Goal: Check status: Check status

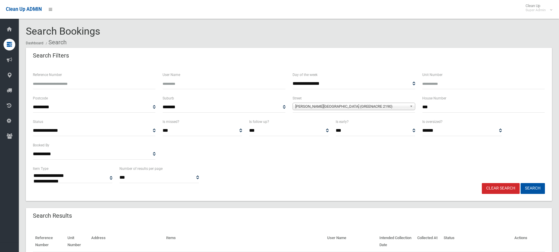
select select
click at [207, 31] on div "Search Bookings Dashboard Search" at bounding box center [289, 37] width 526 height 22
click at [498, 189] on link "Clear Search" at bounding box center [501, 188] width 38 height 11
select select
click at [429, 103] on input "text" at bounding box center [483, 107] width 123 height 11
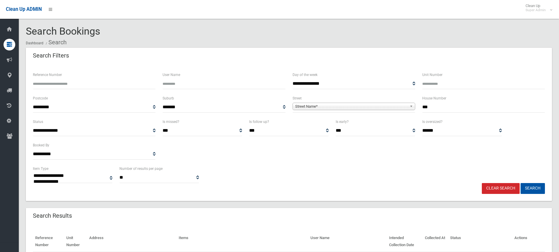
type input "***"
click at [343, 106] on span "Street Name*" at bounding box center [351, 106] width 112 height 7
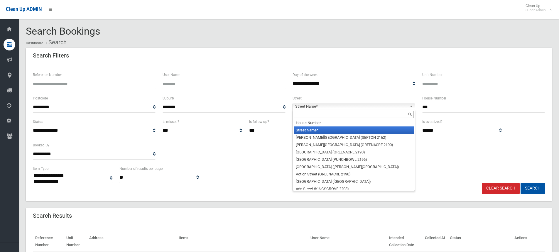
click at [315, 113] on input "text" at bounding box center [354, 114] width 120 height 7
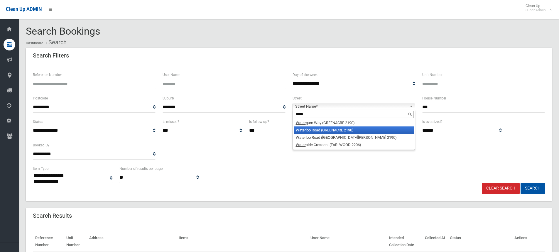
type input "*****"
click at [333, 130] on li "Water loo Road (GREENACRE 2190)" at bounding box center [354, 129] width 120 height 7
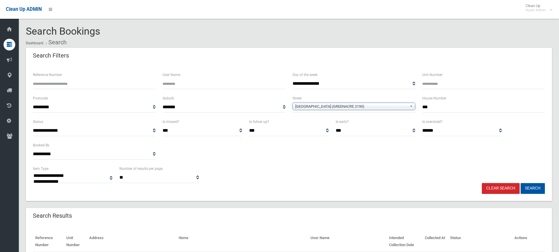
click at [520, 186] on button "Search" at bounding box center [532, 188] width 24 height 11
click at [524, 188] on button "Search" at bounding box center [532, 188] width 24 height 11
select select
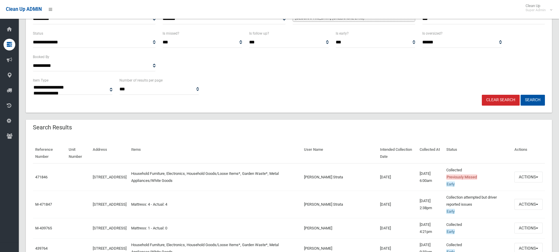
scroll to position [117, 0]
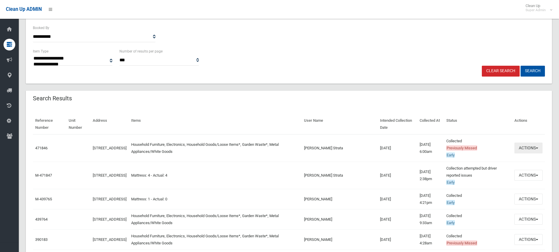
click at [525, 148] on button "Actions" at bounding box center [528, 148] width 28 height 11
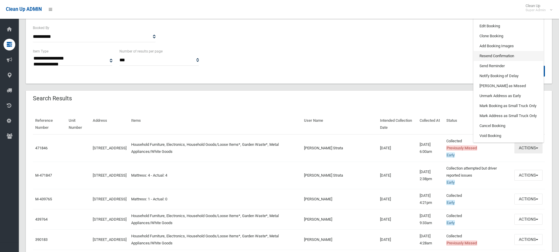
scroll to position [59, 0]
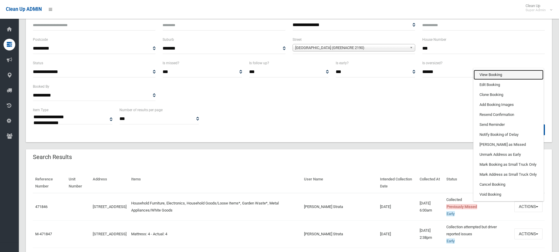
click at [497, 76] on link "View Booking" at bounding box center [508, 75] width 70 height 10
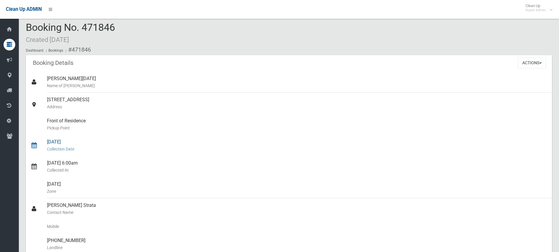
scroll to position [59, 0]
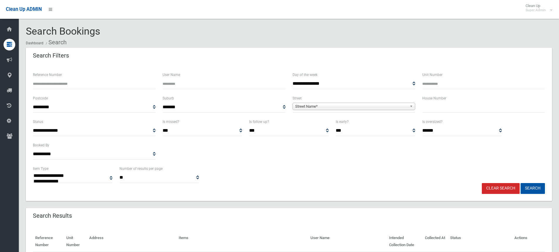
select select
click at [79, 82] on input "Reference Number" at bounding box center [94, 83] width 123 height 11
type input "******"
click at [520, 183] on button "Search" at bounding box center [532, 188] width 24 height 11
select select
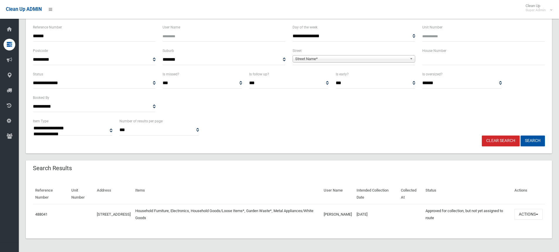
scroll to position [48, 0]
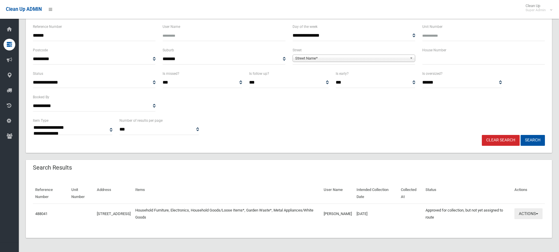
click at [527, 217] on button "Actions" at bounding box center [528, 213] width 28 height 11
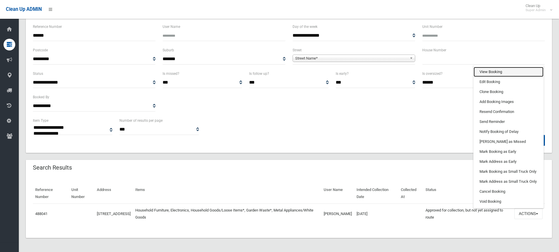
click at [497, 70] on link "View Booking" at bounding box center [508, 72] width 70 height 10
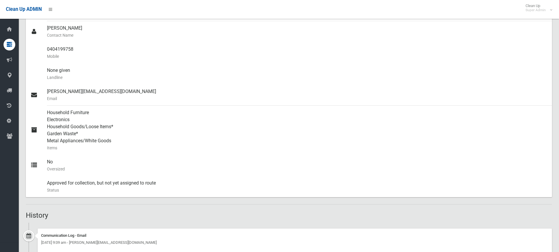
scroll to position [352, 0]
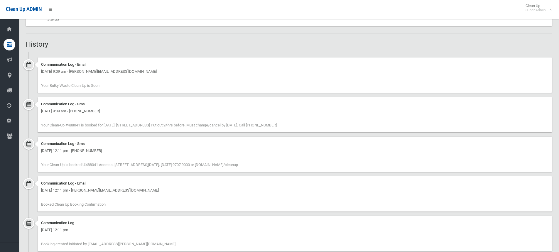
drag, startPoint x: 276, startPoint y: 125, endPoint x: 290, endPoint y: 125, distance: 14.1
click at [277, 125] on span "Your Clean-Up #488041 is booked for [DATE]. [STREET_ADDRESS] Put out 24hrs befo…" at bounding box center [159, 125] width 236 height 4
drag, startPoint x: 276, startPoint y: 124, endPoint x: 292, endPoint y: 124, distance: 16.1
click at [277, 124] on span "Your Clean-Up #488041 is booked for [DATE]. [STREET_ADDRESS] Put out 24hrs befo…" at bounding box center [159, 125] width 236 height 4
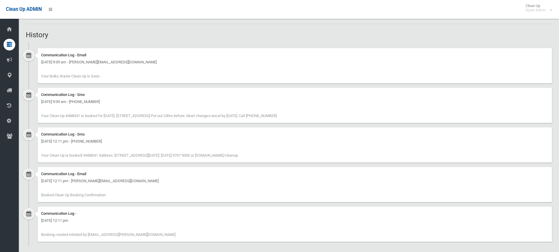
scroll to position [366, 0]
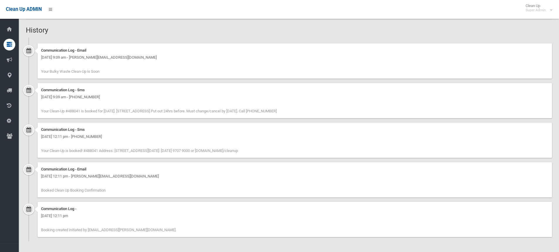
drag, startPoint x: 235, startPoint y: 110, endPoint x: 292, endPoint y: 111, distance: 57.2
click at [277, 111] on span "Your Clean-Up #488041 is booked for [DATE]. [STREET_ADDRESS] Put out 24hrs befo…" at bounding box center [159, 111] width 236 height 4
